Goal: Task Accomplishment & Management: Use online tool/utility

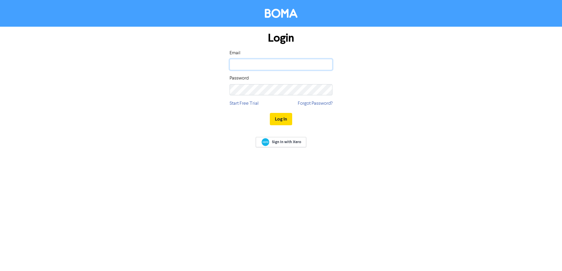
click at [288, 70] on input "email" at bounding box center [280, 64] width 103 height 11
type input "[PERSON_NAME][EMAIL_ADDRESS][DOMAIN_NAME]"
click at [270, 113] on button "Log In" at bounding box center [281, 119] width 22 height 12
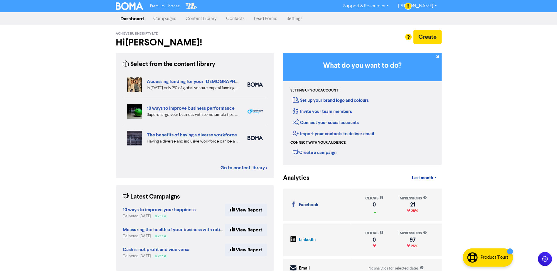
click at [147, 17] on link "Dashboard" at bounding box center [132, 19] width 33 height 12
click at [156, 17] on link "Campaigns" at bounding box center [165, 19] width 32 height 12
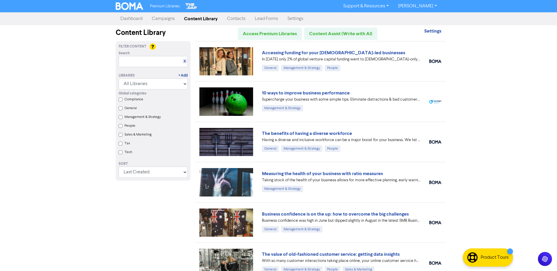
click at [133, 108] on label "General" at bounding box center [131, 108] width 12 height 5
click at [123, 108] on input "General" at bounding box center [121, 109] width 4 height 4
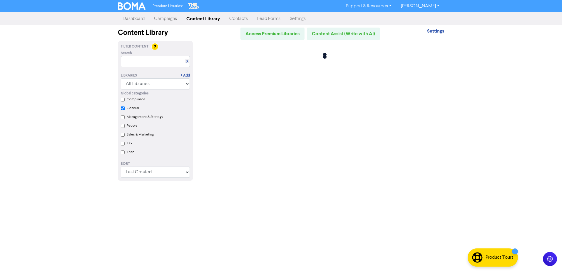
checkbox input "true"
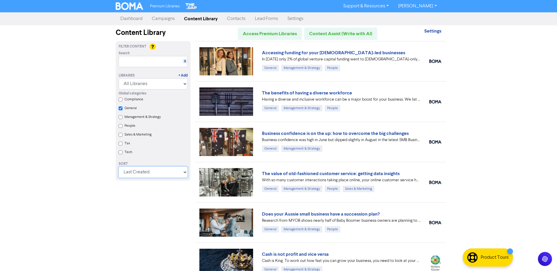
click at [151, 172] on select "Last Created First Created Title Ascending Title Descending Library Ascending L…" at bounding box center [153, 172] width 69 height 11
select select "available_from asc, id asc"
click at [121, 169] on select "Last Created First Created Title Ascending Title Descending Library Ascending L…" at bounding box center [153, 172] width 69 height 11
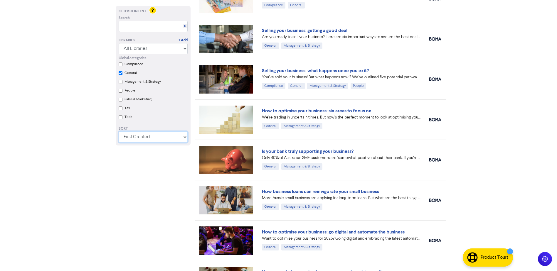
checkbox input "true"
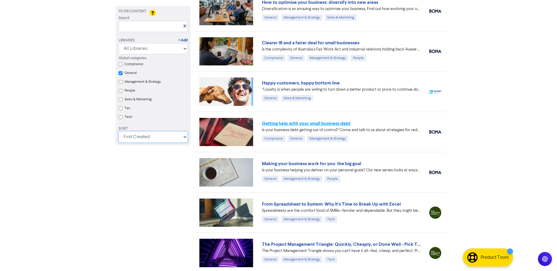
scroll to position [1304, 0]
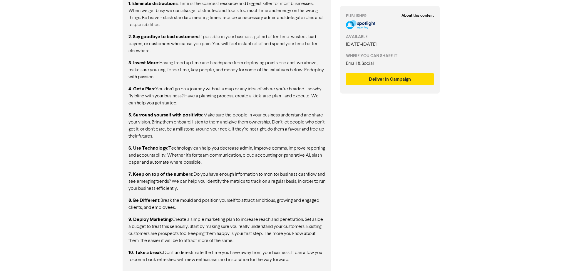
scroll to position [371, 0]
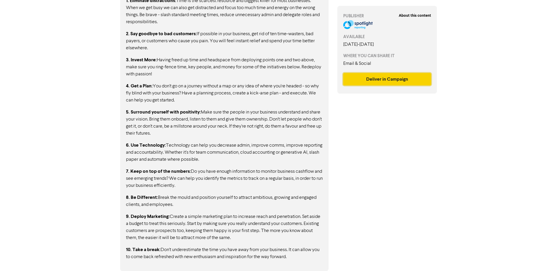
click at [362, 79] on button "Deliver in Campaign" at bounding box center [387, 79] width 88 height 12
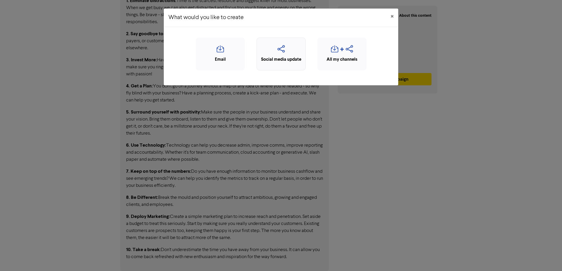
click at [289, 48] on icon "button" at bounding box center [281, 50] width 43 height 11
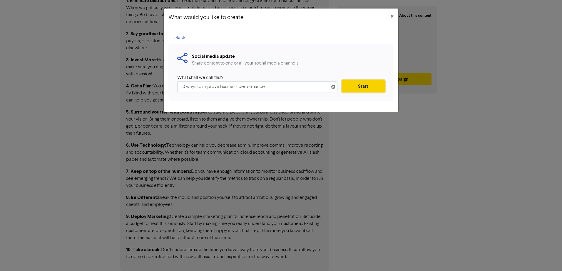
click at [352, 88] on button "Start" at bounding box center [363, 86] width 43 height 12
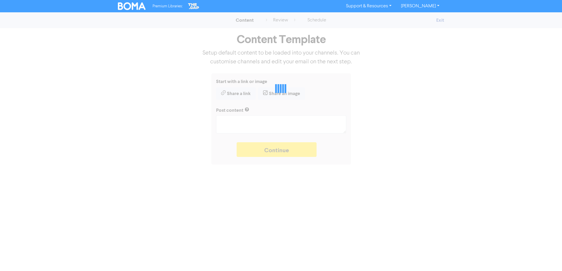
type textarea "x"
type textarea "Supercharge your business with some simple tips. Eliminate distractions & bad c…"
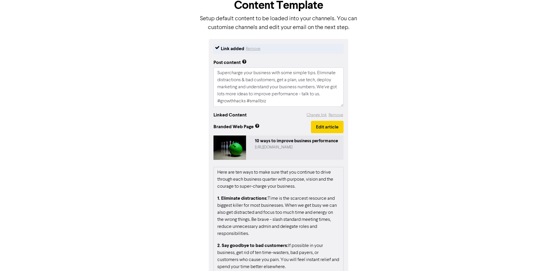
scroll to position [72, 0]
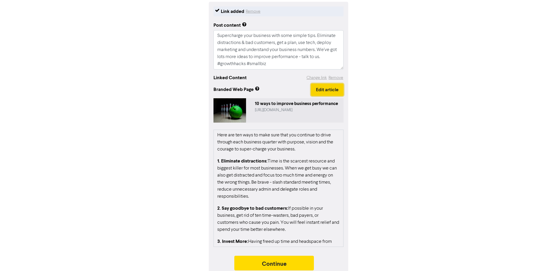
click at [331, 87] on button "Edit article" at bounding box center [327, 90] width 33 height 12
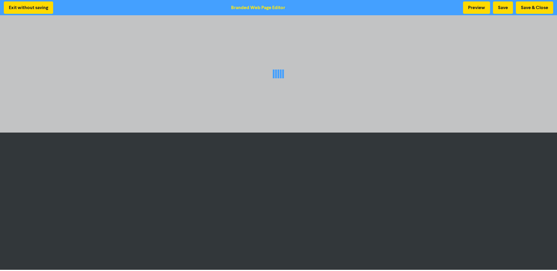
scroll to position [1, 0]
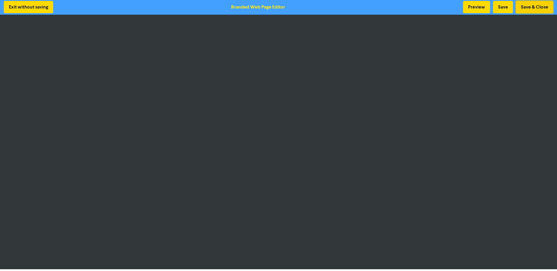
click at [537, 6] on button "Save & Close" at bounding box center [534, 7] width 37 height 12
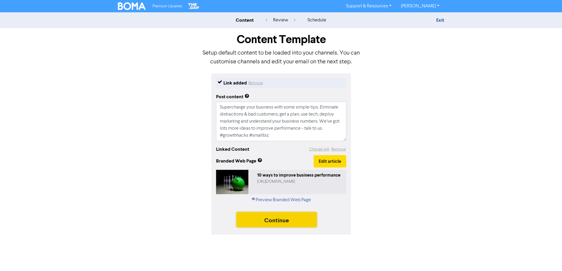
click at [282, 217] on button "Continue" at bounding box center [277, 220] width 80 height 15
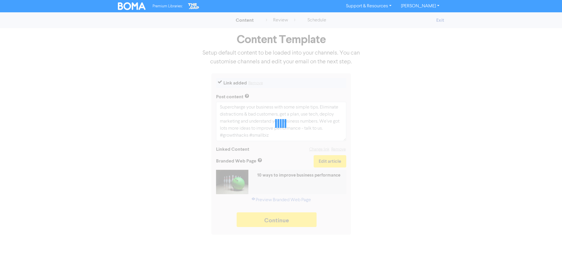
type textarea "x"
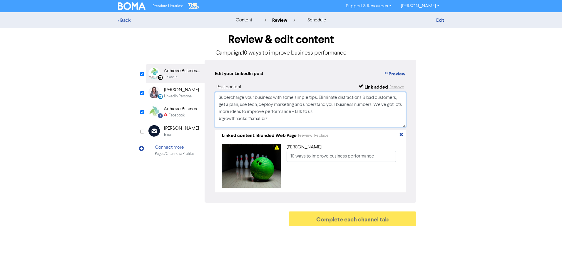
drag, startPoint x: 276, startPoint y: 118, endPoint x: 203, endPoint y: 94, distance: 76.5
click at [203, 94] on div "LinkedIn Page Created with Sketch. Achieve Business Pty Ltd LinkedIn LinkedIn P…" at bounding box center [281, 131] width 270 height 143
click at [183, 112] on div "Achieve Business Advisory" at bounding box center [183, 109] width 38 height 7
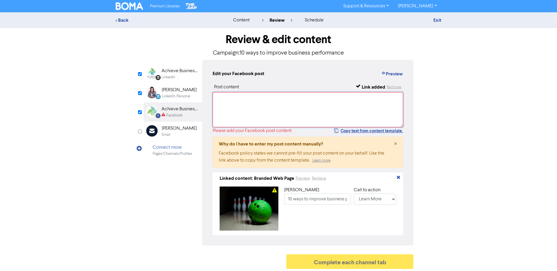
click at [242, 98] on textarea at bounding box center [308, 109] width 191 height 35
paste textarea "Supercharge your business with some simple tips. Eliminate distractions & bad c…"
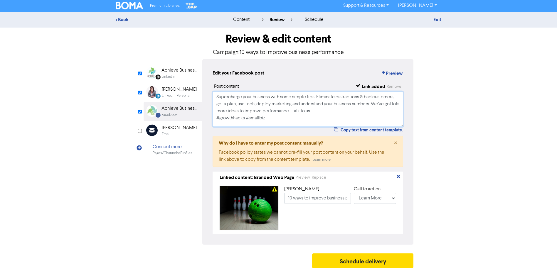
scroll to position [3, 0]
type textarea "Supercharge your business with some simple tips. Eliminate distractions & bad c…"
click at [332, 258] on button "Schedule delivery" at bounding box center [363, 261] width 102 height 15
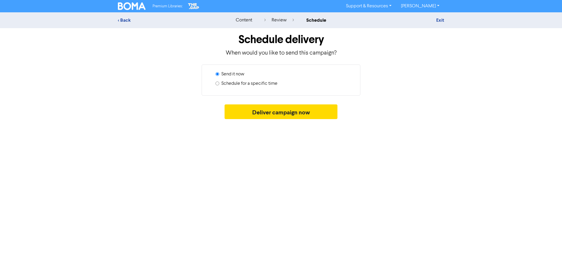
click at [261, 85] on label "Schedule for a specific time" at bounding box center [249, 83] width 56 height 7
click at [219, 85] on input "Schedule for a specific time" at bounding box center [217, 84] width 4 height 4
radio input "true"
radio input "false"
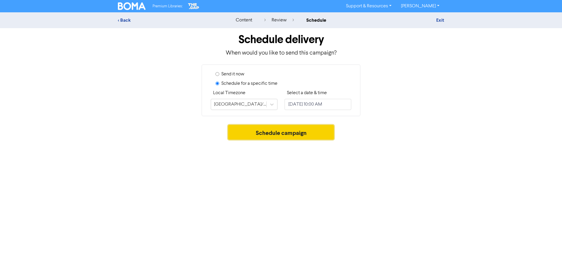
click at [298, 131] on button "Schedule campaign" at bounding box center [281, 132] width 106 height 15
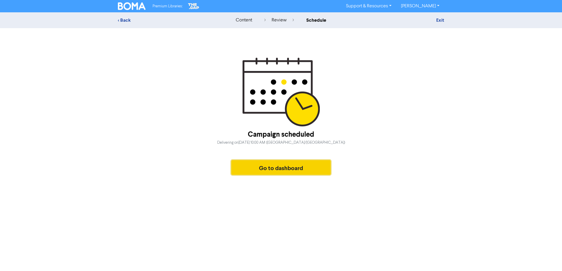
click at [284, 172] on button "Go to dashboard" at bounding box center [280, 167] width 99 height 15
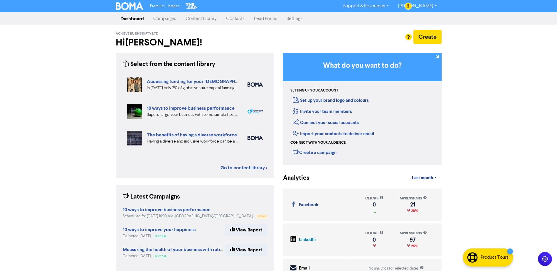
click at [171, 18] on link "Campaigns" at bounding box center [165, 19] width 32 height 12
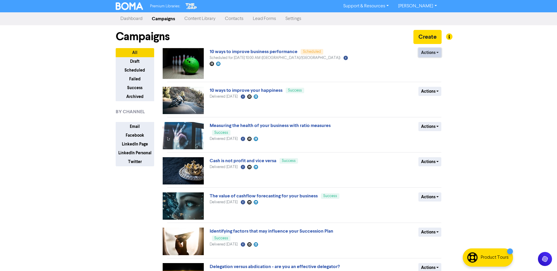
click at [437, 51] on button "Actions" at bounding box center [430, 52] width 23 height 9
click at [441, 67] on button "Revert to draft" at bounding box center [442, 65] width 46 height 9
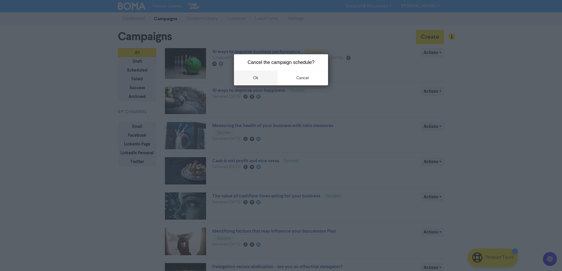
click at [256, 79] on button "ok" at bounding box center [255, 78] width 43 height 15
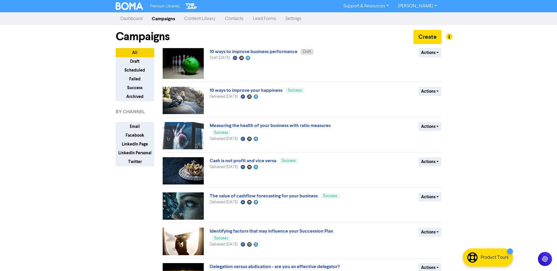
click at [189, 67] on img at bounding box center [183, 63] width 41 height 31
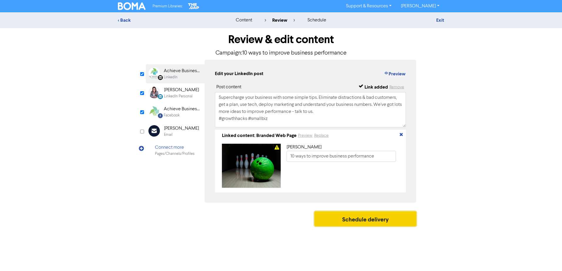
click at [388, 227] on button "Schedule delivery" at bounding box center [365, 219] width 102 height 15
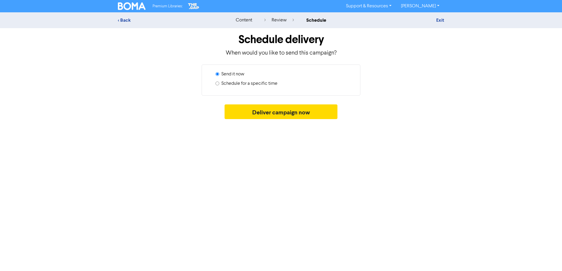
click at [234, 83] on label "Schedule for a specific time" at bounding box center [249, 83] width 56 height 7
click at [219, 83] on input "Schedule for a specific time" at bounding box center [217, 84] width 4 height 4
radio input "true"
radio input "false"
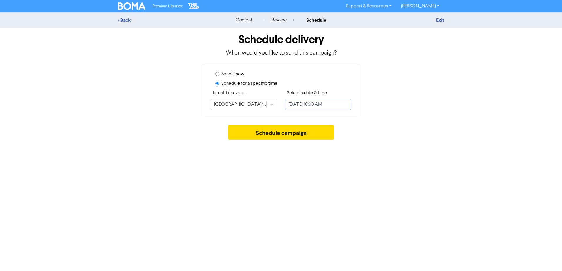
select select "9"
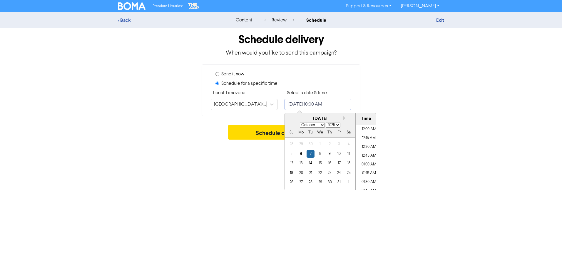
click at [312, 102] on input "October 7, 2025 10:00 AM" at bounding box center [317, 104] width 67 height 11
click at [303, 152] on div "6" at bounding box center [301, 154] width 8 height 8
click at [368, 183] on li "12:30 PM" at bounding box center [368, 187] width 26 height 9
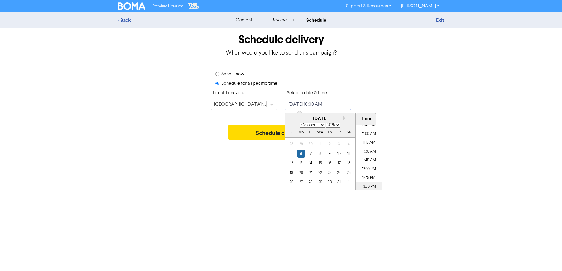
type input "October 6, 2025 12:30 PM"
drag, startPoint x: 238, startPoint y: 125, endPoint x: 240, endPoint y: 130, distance: 4.6
click at [239, 128] on button "Schedule campaign" at bounding box center [281, 132] width 106 height 15
